Goal: Check status: Check status

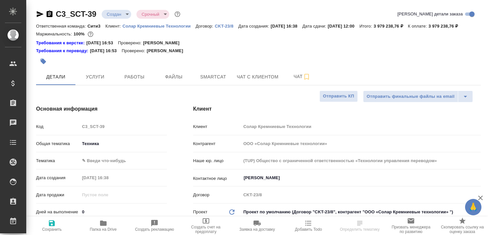
select select "RU"
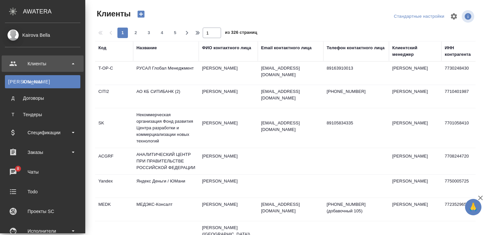
select select "RU"
click at [17, 172] on div "Чаты" at bounding box center [42, 172] width 75 height 10
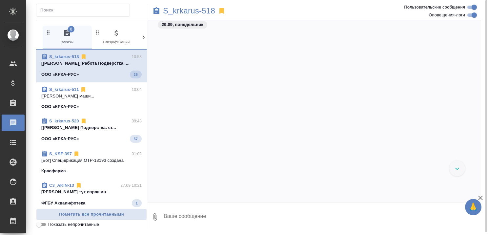
scroll to position [48647, 0]
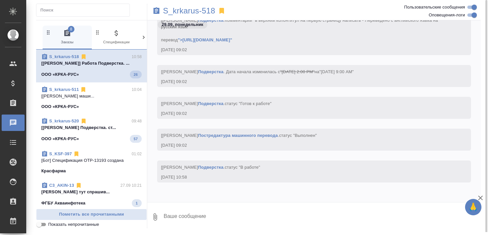
click at [87, 97] on p "[Грабко Мария] Работа Постредактура маши..." at bounding box center [91, 96] width 100 height 7
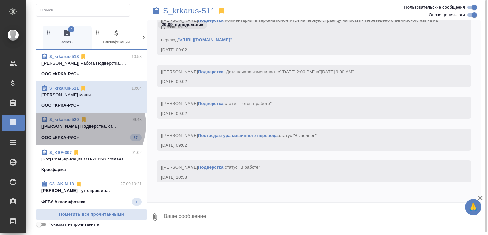
click at [84, 125] on p "[Оксютович Ирина] Работа Подверстка. ст..." at bounding box center [91, 126] width 100 height 7
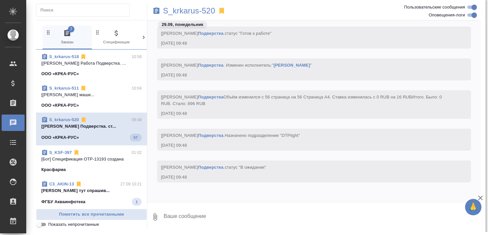
scroll to position [37784, 0]
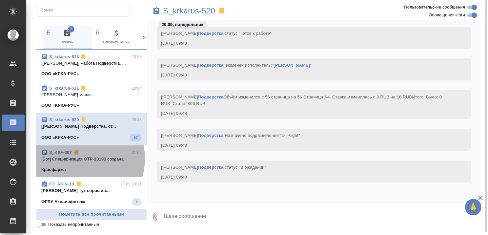
click at [79, 158] on p "[Бот] Спецификация OTP-13193 создана" at bounding box center [91, 159] width 100 height 7
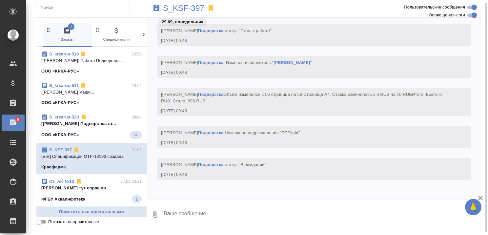
scroll to position [66, 0]
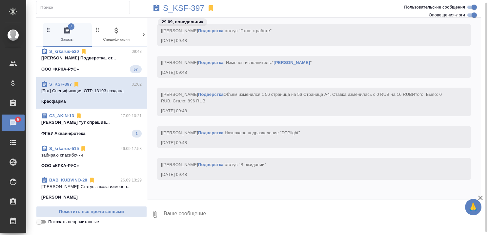
click at [83, 122] on p "Никитина Татьяна Переводчики тут спрашив..." at bounding box center [91, 122] width 100 height 7
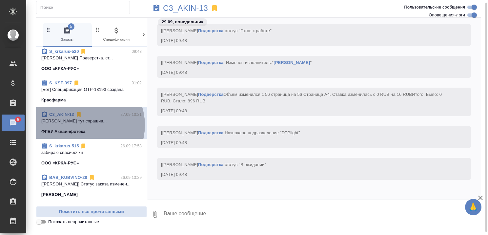
click at [85, 125] on span "C3_AKIN-13 27.09 10:21 Никитина Татьяна Переводчики тут спрашив... ФГБУ Акваинф…" at bounding box center [91, 123] width 100 height 24
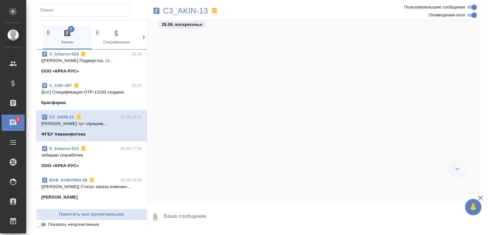
scroll to position [26848, 0]
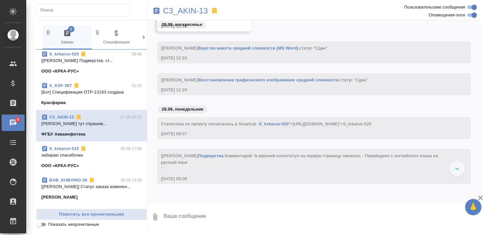
click at [64, 124] on p "Никитина Татьяна Переводчики тут спрашив..." at bounding box center [91, 123] width 100 height 7
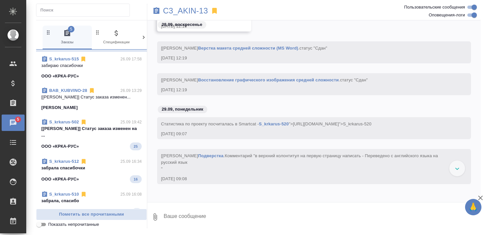
scroll to position [164, 0]
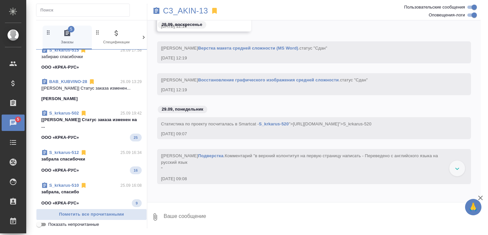
click at [82, 133] on div "ООО «КРКА-РУС» 25" at bounding box center [91, 137] width 100 height 8
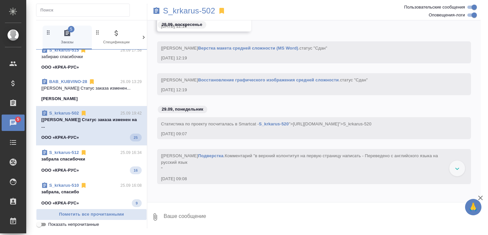
click at [84, 156] on p "забрала спасибочки" at bounding box center [91, 159] width 100 height 7
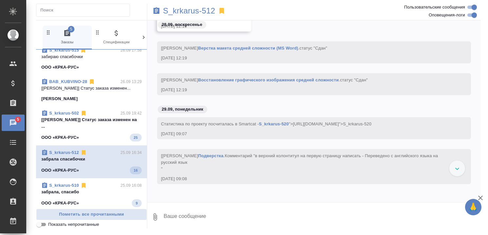
click at [87, 182] on icon at bounding box center [83, 185] width 7 height 7
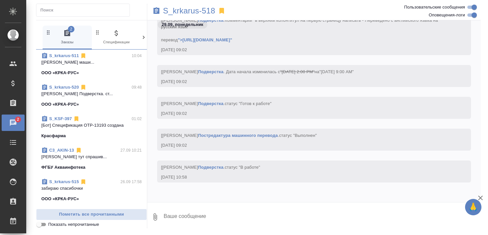
scroll to position [33, 0]
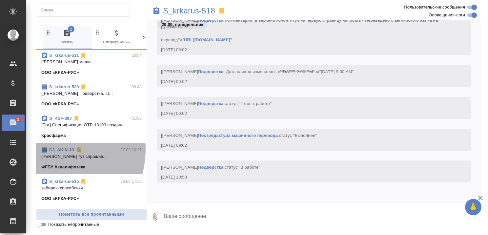
click at [50, 149] on link "C3_AKIN-13" at bounding box center [61, 149] width 25 height 5
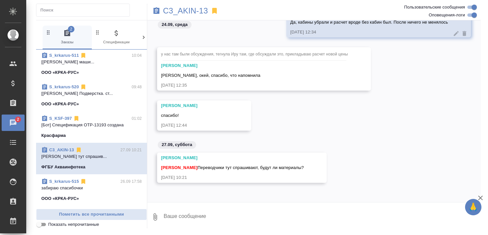
scroll to position [5386, 0]
click at [482, 198] on icon "button" at bounding box center [480, 198] width 8 height 8
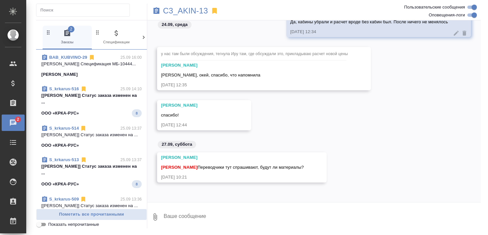
scroll to position [328, 0]
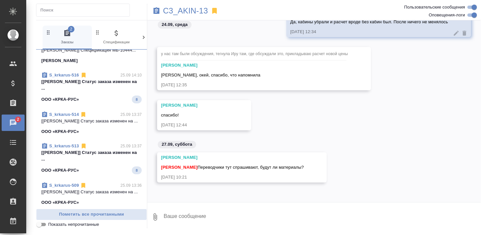
click at [183, 213] on textarea at bounding box center [322, 216] width 318 height 22
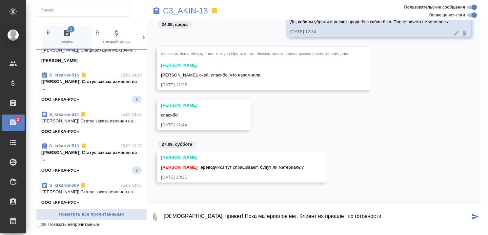
type textarea "Ира, привет! Пока материалов нет. Клиент их пришлет по готовности."
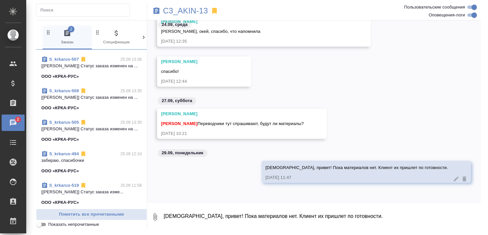
scroll to position [360, 0]
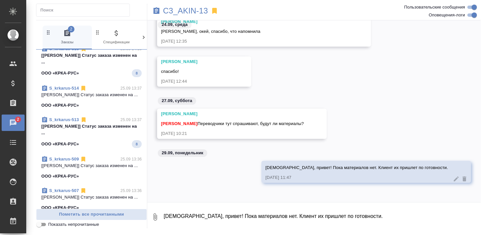
click at [69, 37] on icon "button" at bounding box center [67, 33] width 8 height 8
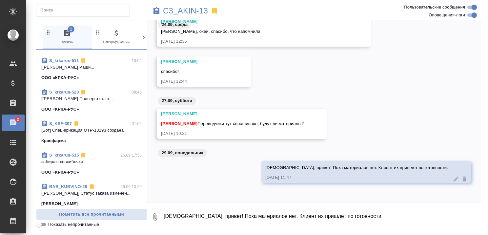
scroll to position [0, 0]
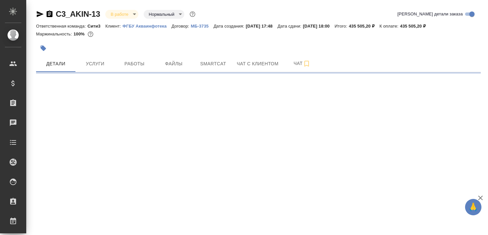
select select "RU"
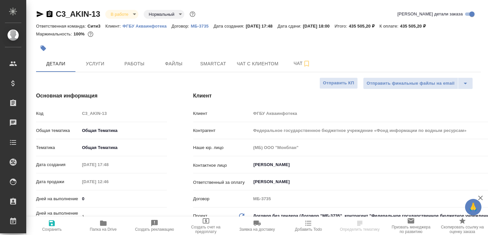
type textarea "x"
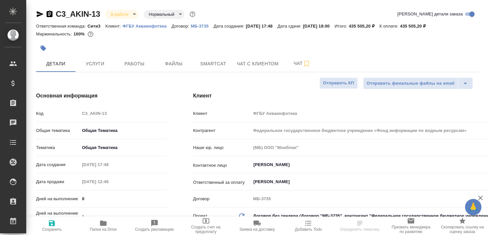
type textarea "x"
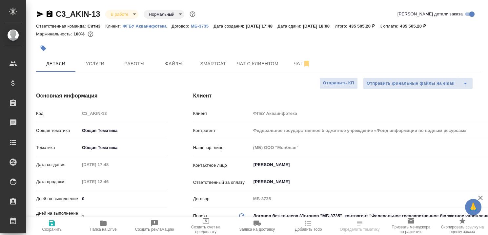
type textarea "x"
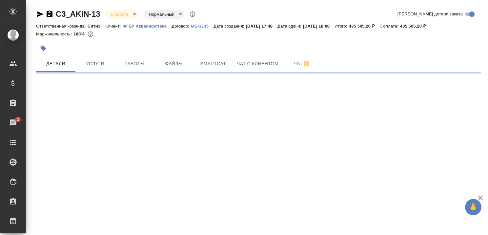
select select "RU"
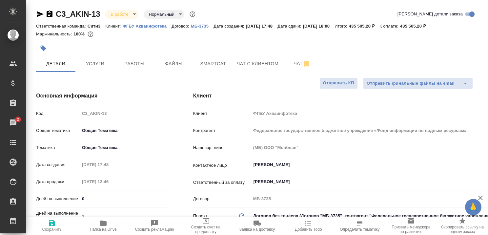
type textarea "x"
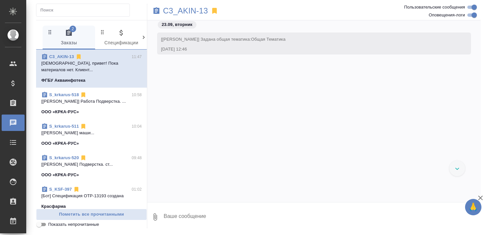
scroll to position [741, 0]
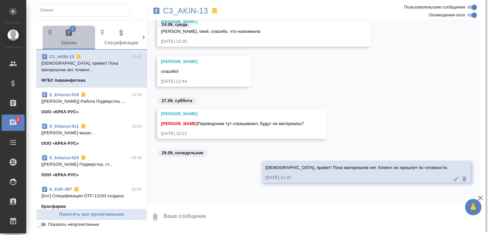
click at [78, 35] on span "2 Заказы" at bounding box center [69, 38] width 45 height 18
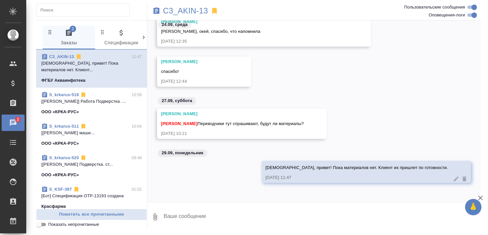
click at [73, 108] on p "ООО «КРКА-РУС»" at bounding box center [60, 111] width 38 height 7
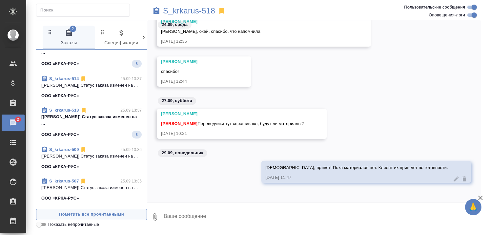
scroll to position [524, 0]
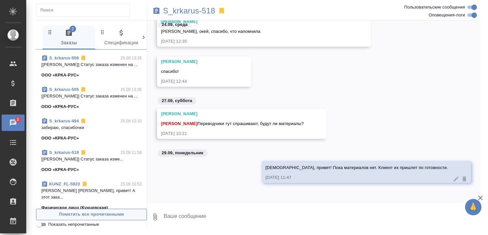
click at [85, 213] on span "Пометить все прочитанными" at bounding box center [92, 214] width 104 height 8
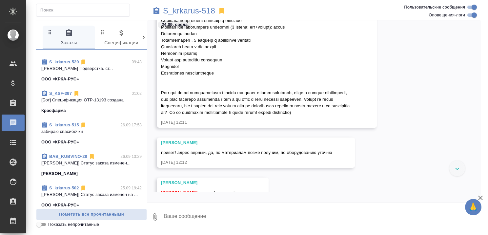
scroll to position [613, 0]
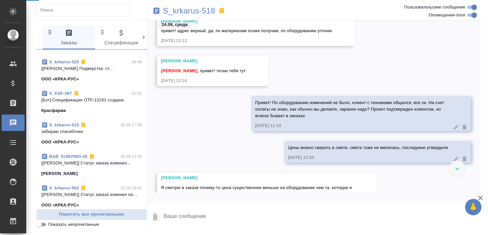
select select "RU"
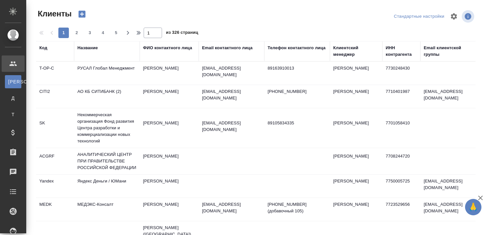
click at [90, 45] on div "Название" at bounding box center [87, 48] width 20 height 7
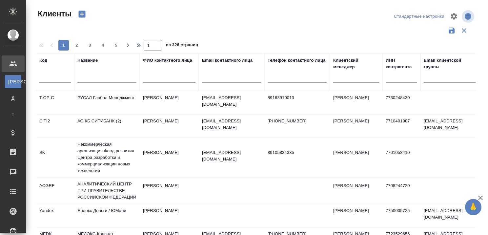
click at [97, 77] on input "text" at bounding box center [106, 78] width 59 height 8
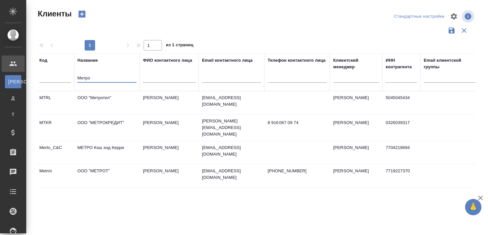
click at [102, 143] on td "МЕТРО Кэш энд Керри" at bounding box center [107, 152] width 66 height 23
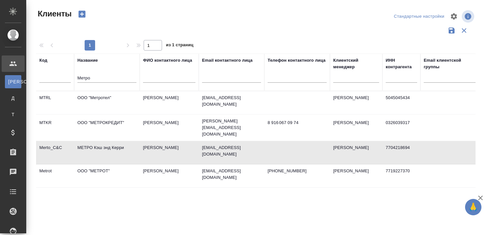
click at [102, 143] on td "МЕТРО Кэш энд Керри" at bounding box center [107, 152] width 66 height 23
drag, startPoint x: 105, startPoint y: 77, endPoint x: 62, endPoint y: 73, distance: 43.0
click at [63, 73] on tr "Код Название Метро ФИО контактного лица Email контактного лица Телефон контактн…" at bounding box center [283, 71] width 495 height 37
type input "\"
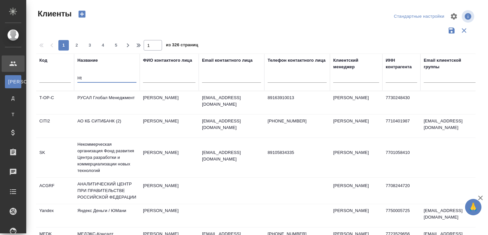
type input "H"
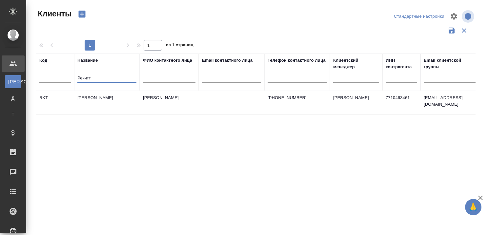
type input "Рекитт"
click at [126, 96] on td "Рекитт Бенкизер Хэлскэр" at bounding box center [107, 102] width 66 height 23
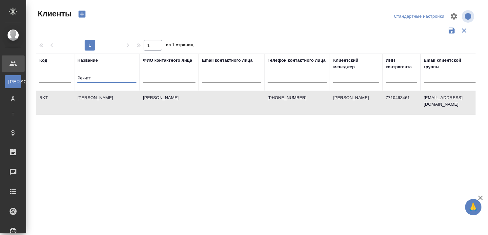
drag, startPoint x: 122, startPoint y: 77, endPoint x: 54, endPoint y: 73, distance: 68.0
click at [56, 74] on tr "Код Название Рекитт ФИО контактного лица Email контактного лица Телефон контакт…" at bounding box center [283, 71] width 495 height 37
click at [111, 96] on td "[PERSON_NAME]" at bounding box center [107, 102] width 66 height 23
type input "Рекитт"
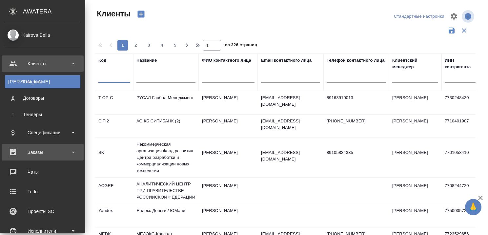
click at [34, 153] on div "Заказы" at bounding box center [42, 152] width 75 height 10
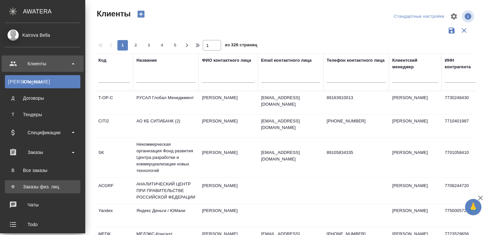
click at [31, 186] on div "Заказы физ. лиц" at bounding box center [42, 186] width 69 height 7
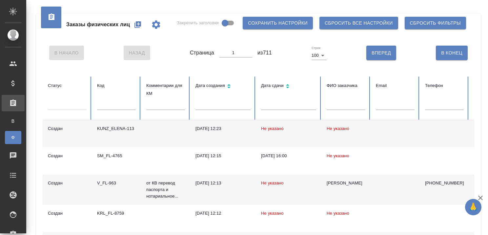
click at [114, 106] on input "text" at bounding box center [116, 105] width 39 height 9
paste input "SM_FL-4742"
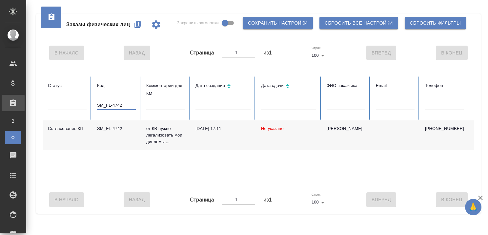
type input "SM_FL-4742"
click at [113, 128] on div "SM_FL-4742" at bounding box center [116, 128] width 39 height 7
drag, startPoint x: 126, startPoint y: 106, endPoint x: 74, endPoint y: 106, distance: 52.8
click at [74, 106] on tr "Статус Код SM_FL-4742 Комментарии для КМ Дата создания Дата сдачи ФИО заказчика…" at bounding box center [411, 98] width 737 height 44
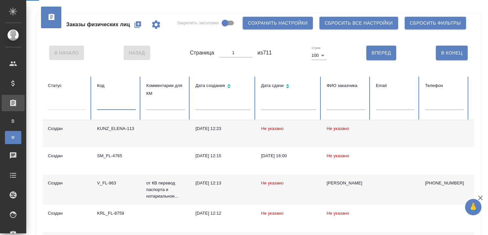
select select "RU"
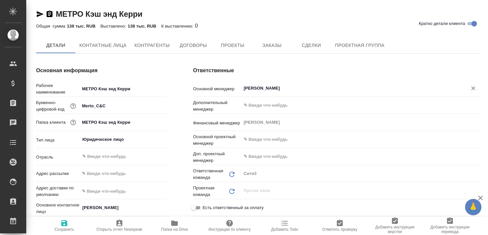
type textarea "x"
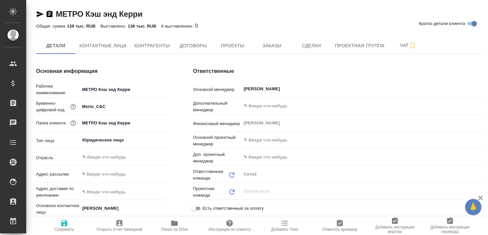
type textarea "x"
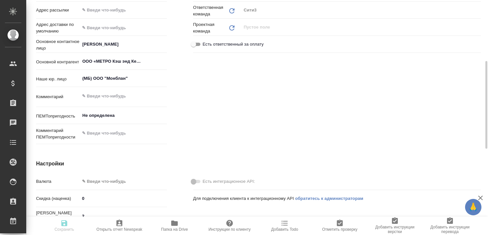
type textarea "x"
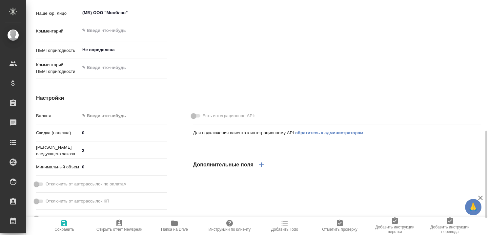
type textarea "x"
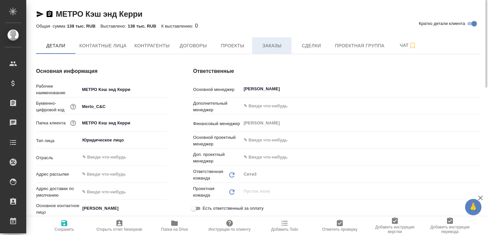
click at [275, 45] on span "Заказы" at bounding box center [271, 46] width 31 height 8
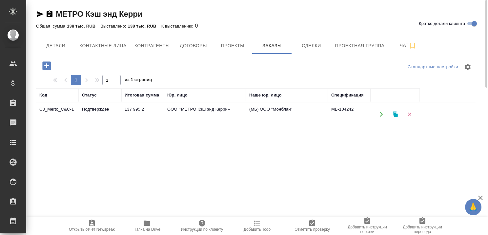
click at [101, 109] on td "Подтвержден" at bounding box center [100, 114] width 43 height 23
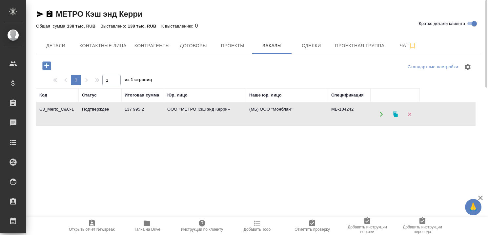
click at [101, 109] on td "Подтвержден" at bounding box center [100, 114] width 43 height 23
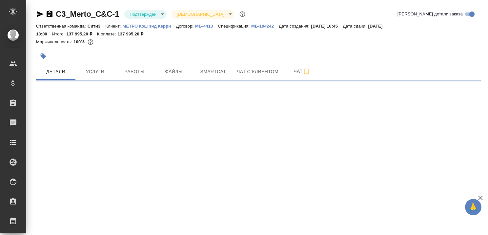
select select "RU"
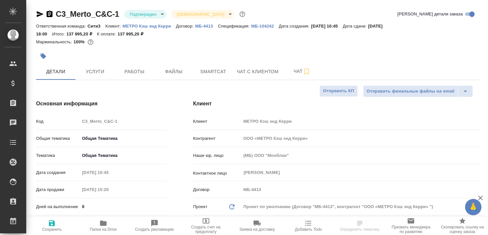
type textarea "x"
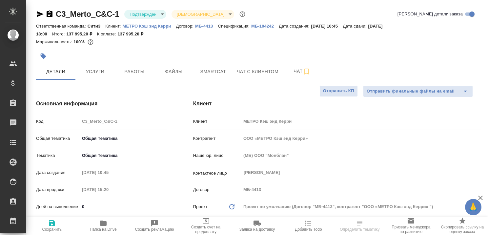
type textarea "x"
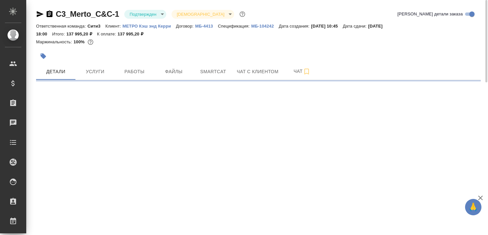
select select "RU"
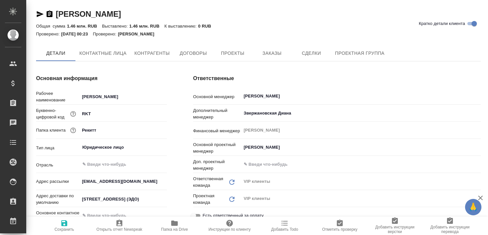
type textarea "x"
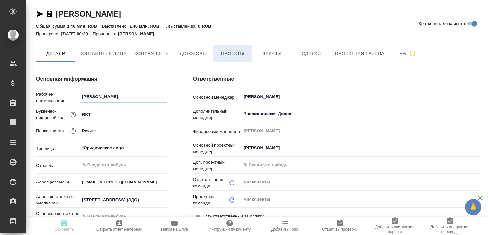
type textarea "x"
click at [270, 52] on span "Заказы" at bounding box center [271, 53] width 31 height 8
type textarea "x"
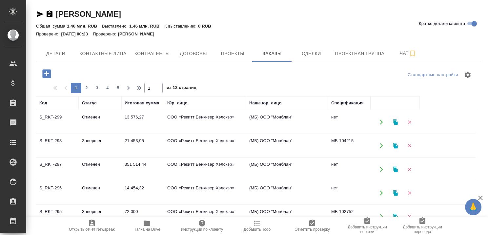
click at [481, 196] on icon "button" at bounding box center [480, 197] width 5 height 5
click at [104, 142] on td "Завершен" at bounding box center [100, 145] width 43 height 23
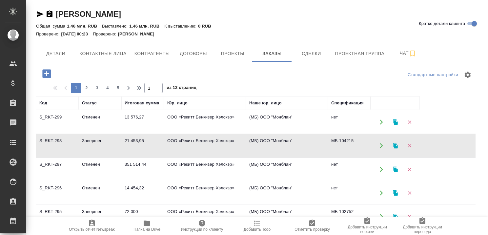
click at [104, 142] on td "Завершен" at bounding box center [100, 145] width 43 height 23
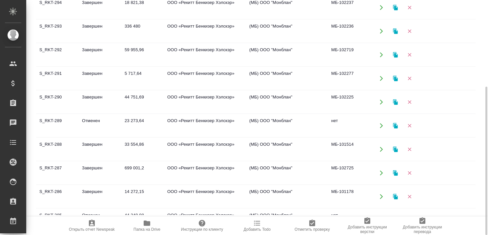
scroll to position [131, 0]
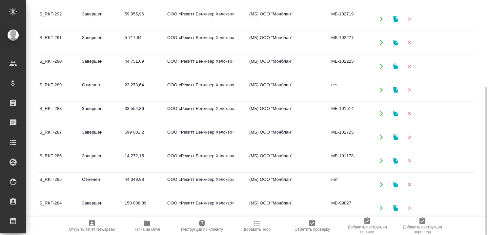
click at [94, 155] on td "Завершен" at bounding box center [100, 160] width 43 height 23
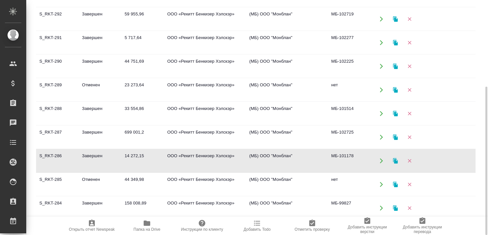
click at [94, 155] on td "Завершен" at bounding box center [100, 160] width 43 height 23
click at [90, 201] on td "Завершен" at bounding box center [100, 207] width 43 height 23
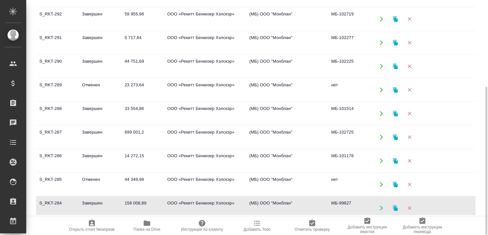
click at [90, 201] on td "Завершен" at bounding box center [100, 207] width 43 height 23
click at [90, 130] on td "Завершен" at bounding box center [100, 136] width 43 height 23
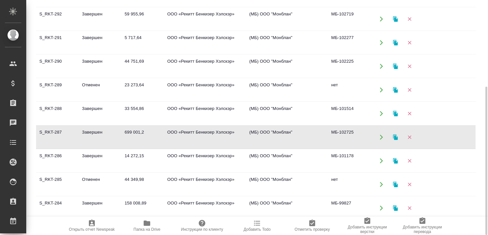
click at [90, 130] on td "Завершен" at bounding box center [100, 136] width 43 height 23
click at [91, 109] on td "Завершен" at bounding box center [100, 113] width 43 height 23
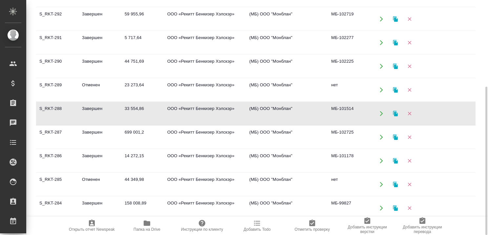
click at [89, 58] on td "Завершен" at bounding box center [100, 66] width 43 height 23
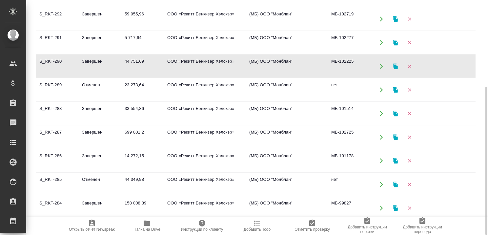
click at [89, 58] on td "Завершен" at bounding box center [100, 66] width 43 height 23
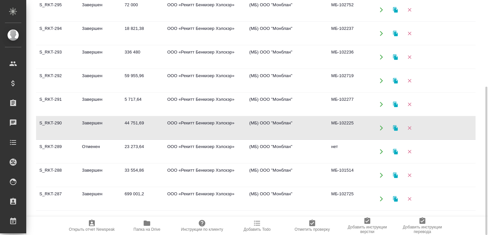
scroll to position [66, 0]
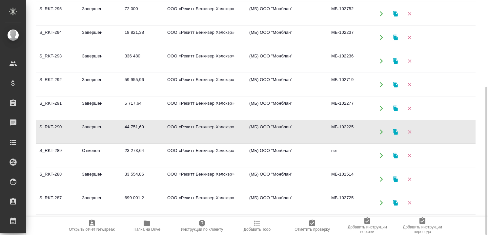
click at [90, 101] on td "Завершен" at bounding box center [100, 108] width 43 height 23
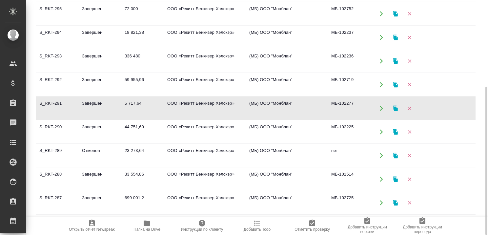
scroll to position [0, 0]
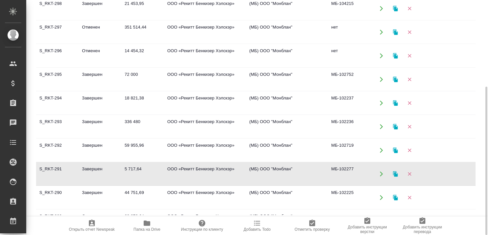
click at [88, 146] on td "Завершен" at bounding box center [100, 150] width 43 height 23
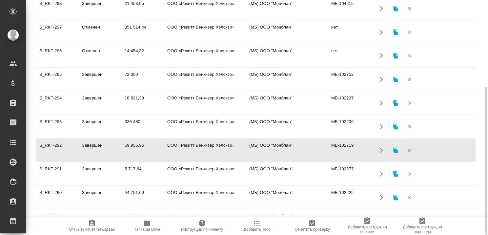
click at [90, 118] on td "Завершен" at bounding box center [100, 126] width 43 height 23
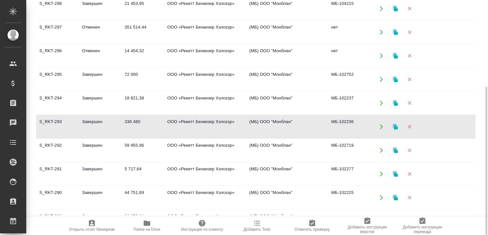
click at [96, 95] on td "Завершен" at bounding box center [100, 102] width 43 height 23
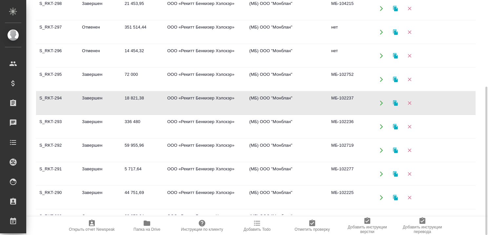
click at [96, 73] on td "Завершен" at bounding box center [100, 79] width 43 height 23
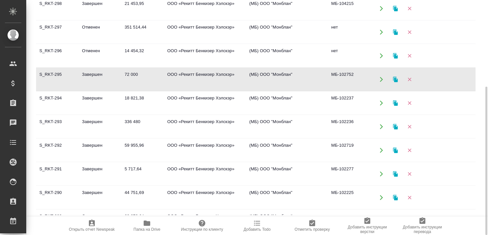
click at [96, 73] on td "Завершен" at bounding box center [100, 79] width 43 height 23
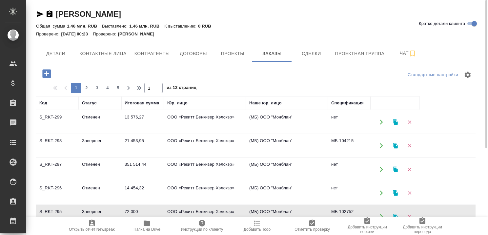
click at [96, 140] on td "Завершен" at bounding box center [100, 145] width 43 height 23
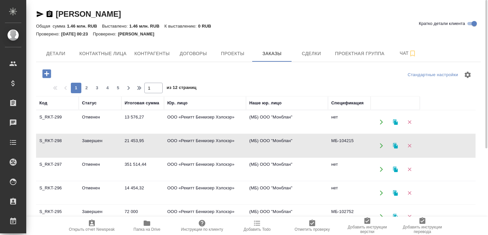
click at [96, 140] on td "Завершен" at bounding box center [100, 145] width 43 height 23
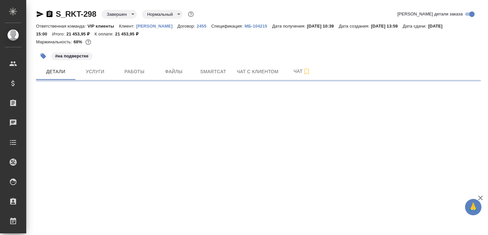
select select "RU"
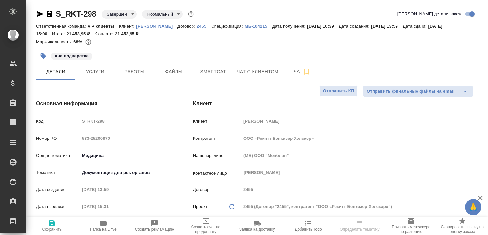
type textarea "x"
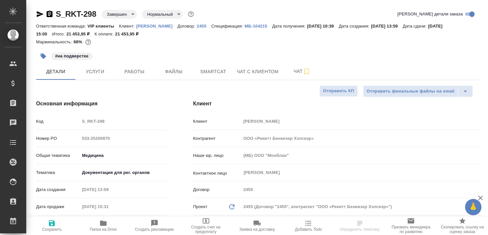
type textarea "x"
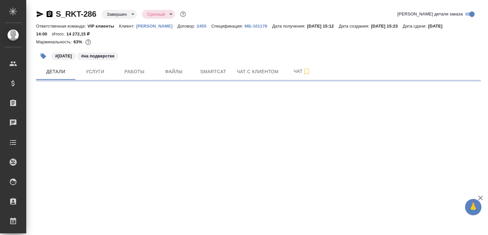
select select "RU"
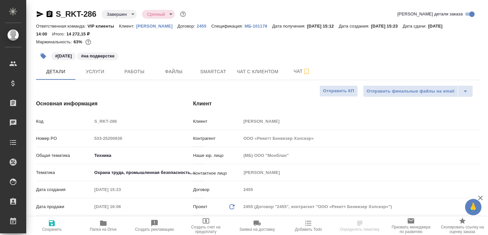
type textarea "x"
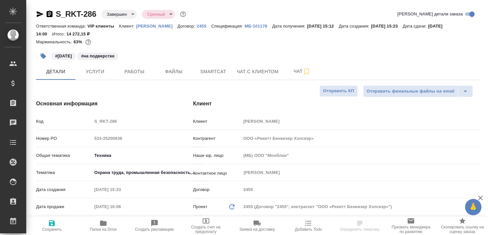
type textarea "x"
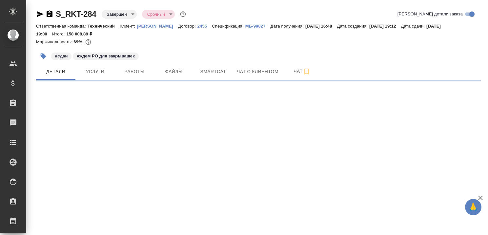
select select "RU"
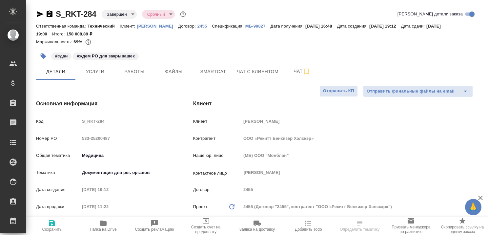
type textarea "x"
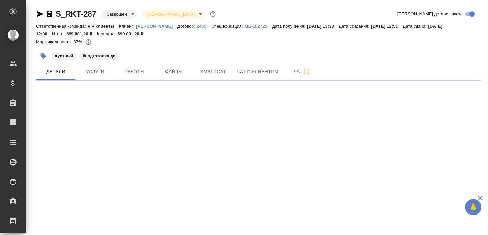
select select "RU"
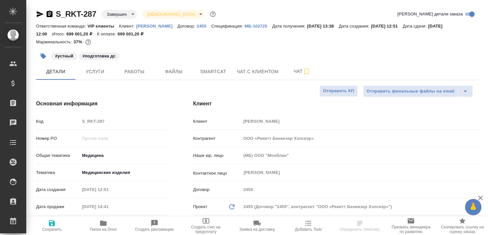
type textarea "x"
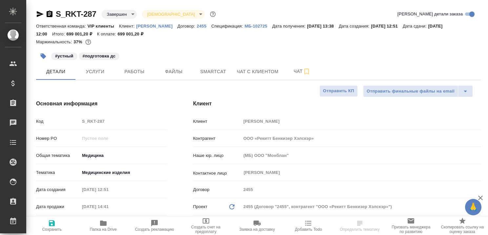
type textarea "x"
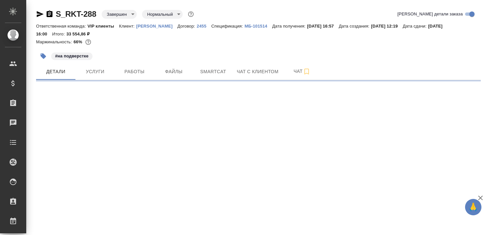
select select "RU"
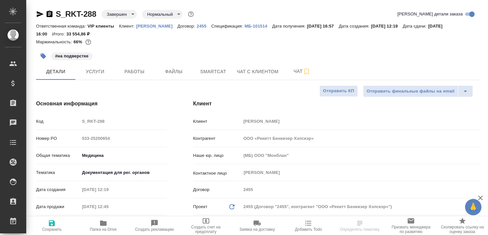
type textarea "x"
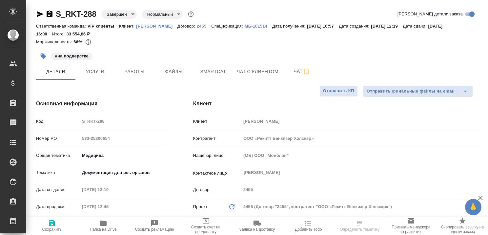
type textarea "x"
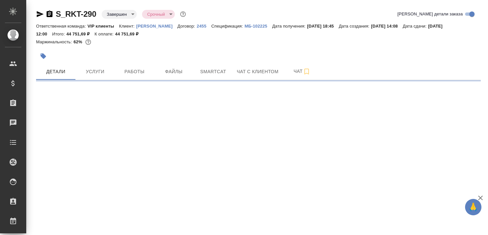
select select "RU"
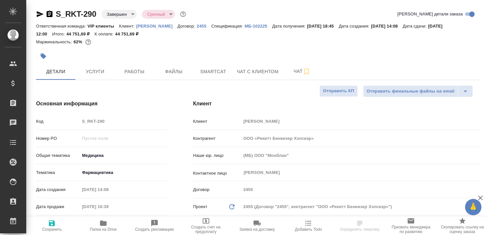
type textarea "x"
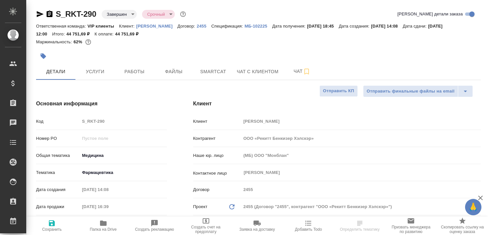
type textarea "x"
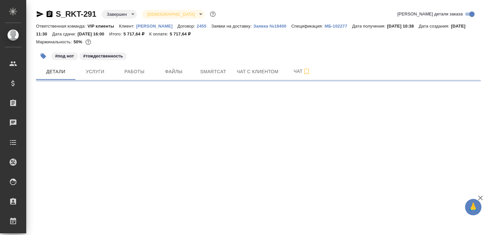
select select "RU"
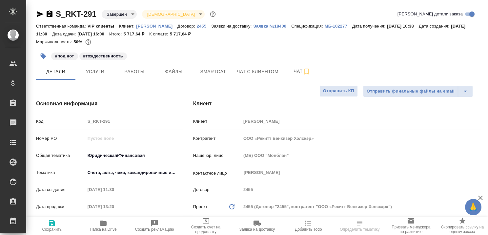
type textarea "x"
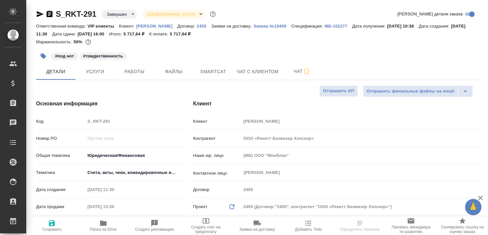
type textarea "x"
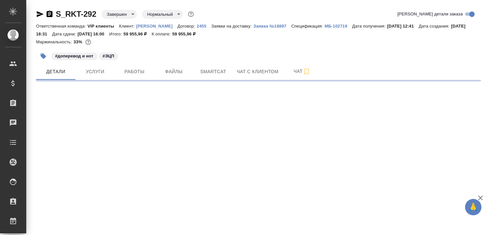
select select "RU"
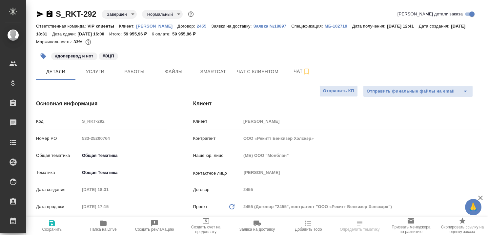
type textarea "x"
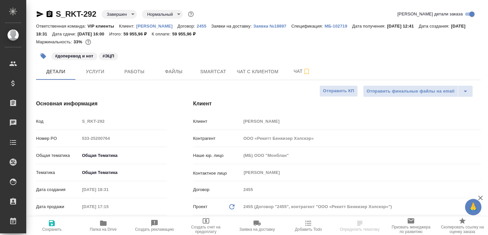
type textarea "x"
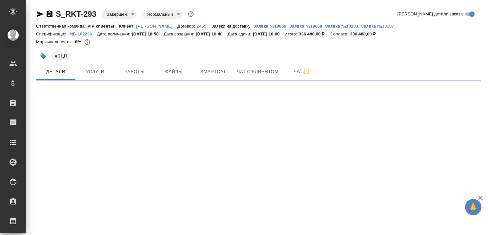
select select "RU"
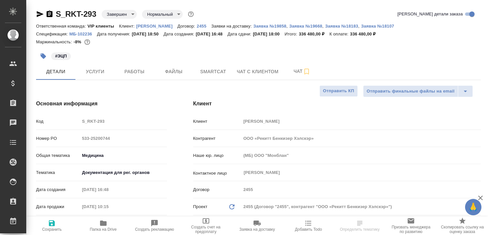
type textarea "x"
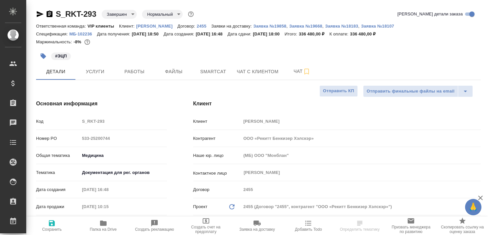
type textarea "x"
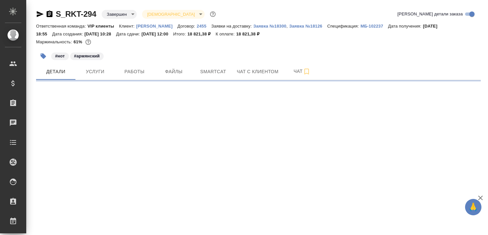
select select "RU"
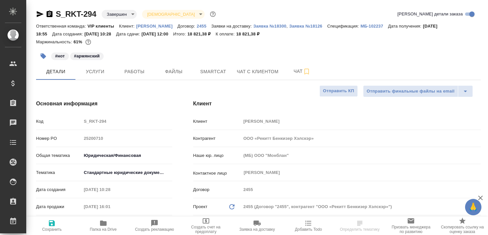
type textarea "x"
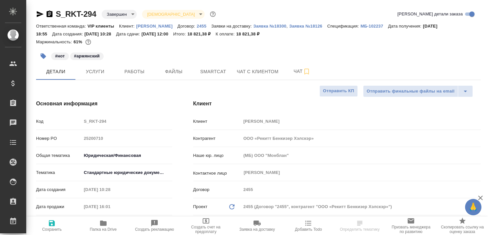
type textarea "x"
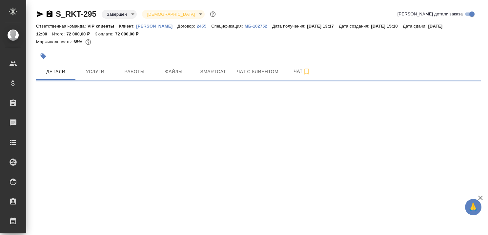
select select "RU"
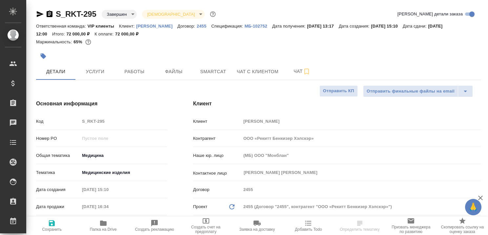
type textarea "x"
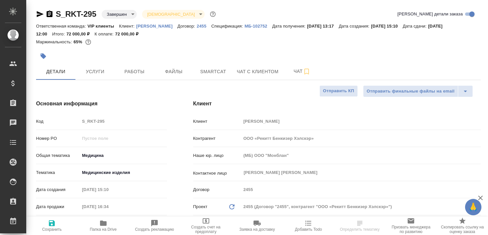
type textarea "x"
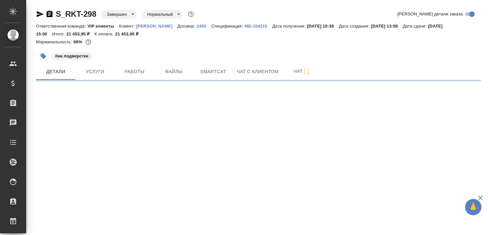
select select "RU"
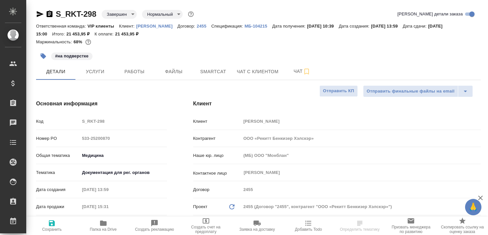
type textarea "x"
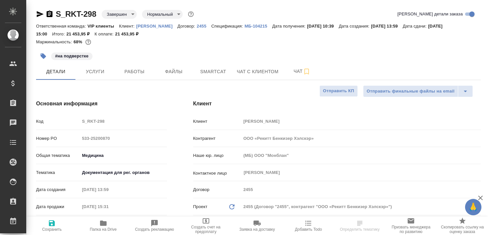
type textarea "x"
click at [479, 195] on icon "button" at bounding box center [480, 198] width 8 height 8
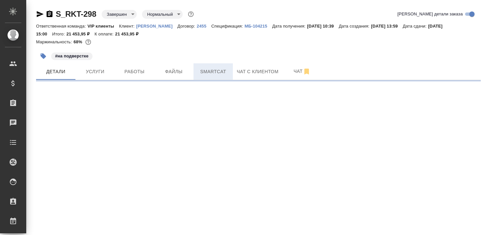
select select "RU"
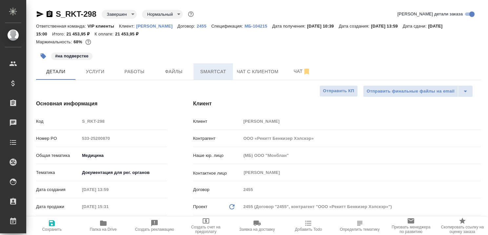
type textarea "x"
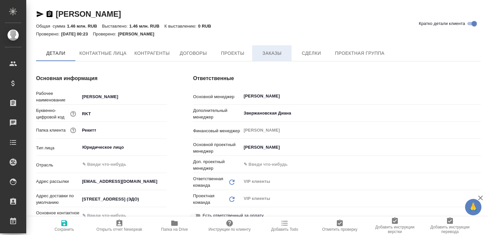
type textarea "x"
click at [270, 54] on span "Заказы" at bounding box center [271, 53] width 31 height 8
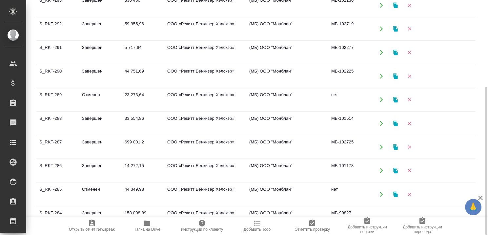
scroll to position [131, 0]
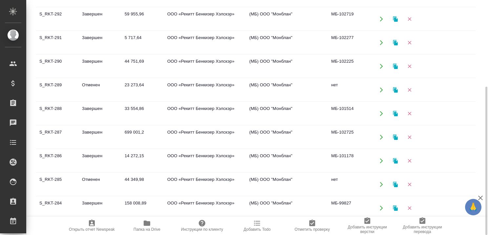
click at [92, 152] on td "Завершен" at bounding box center [100, 160] width 43 height 23
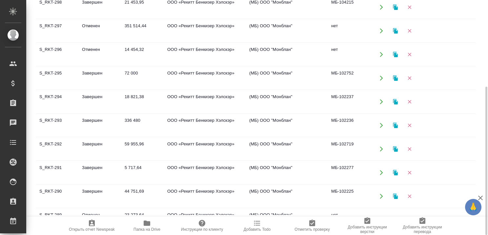
scroll to position [0, 0]
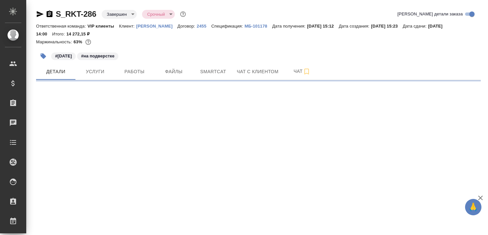
select select "RU"
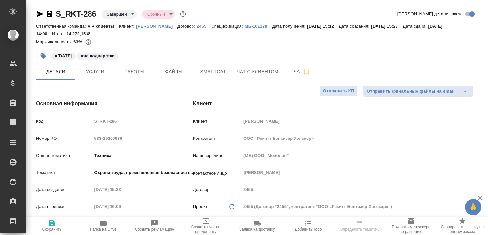
type textarea "x"
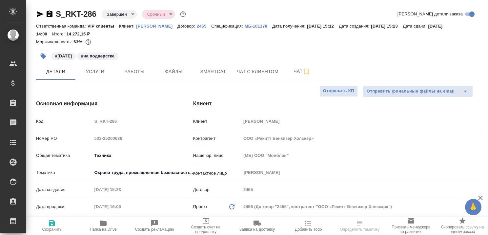
type textarea "x"
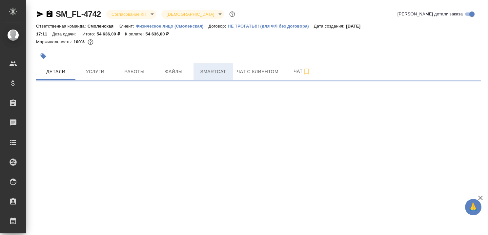
select select "RU"
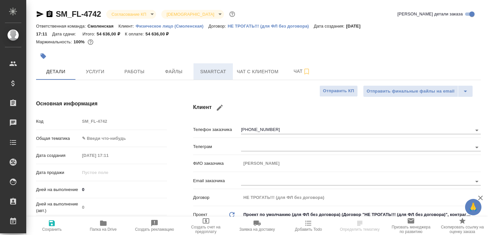
type textarea "x"
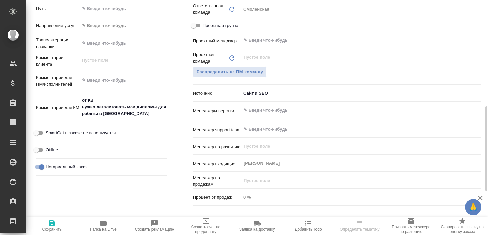
scroll to position [98, 0]
